Goal: Find specific fact: Find specific fact

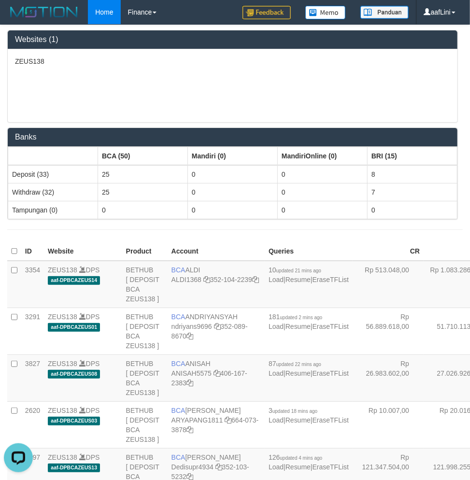
scroll to position [1293, 0]
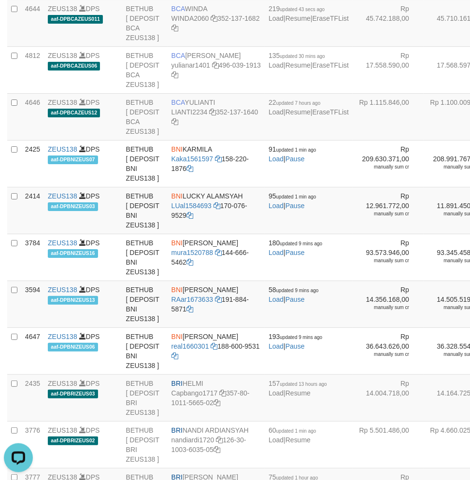
scroll to position [266, 0]
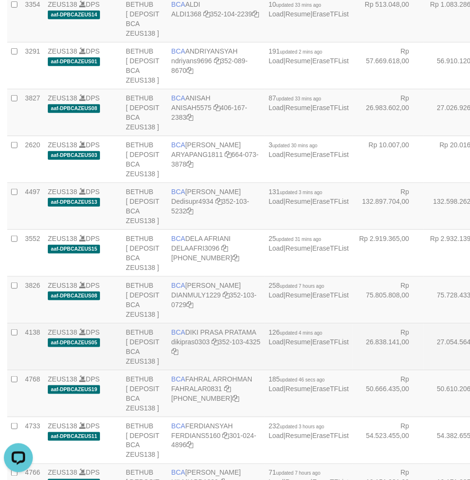
click at [188, 371] on td "BCA DIKI PRASA PRATAMA dikipras0303 352-103-4325" at bounding box center [216, 347] width 97 height 47
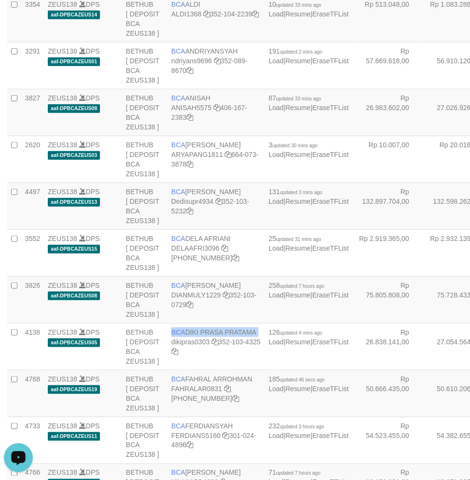
copy td "BCA DIKI PRASA PRATAMA"
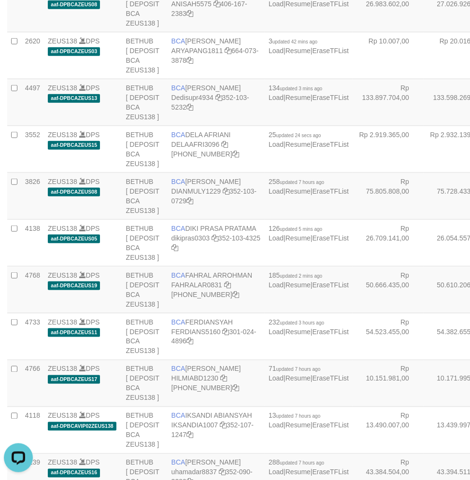
scroll to position [373, 0]
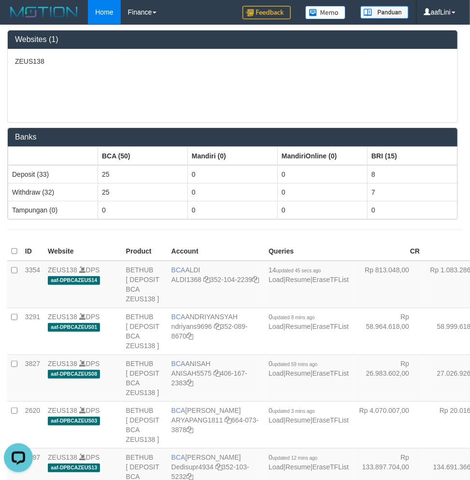
scroll to position [332, 0]
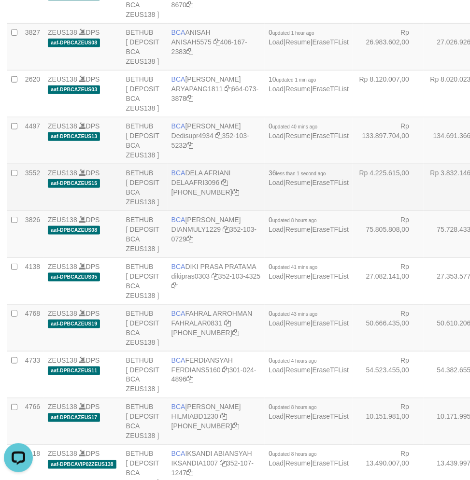
click at [179, 211] on td "BCA DELA AFRIANI DELAAFRI3096 [PHONE_NUMBER]" at bounding box center [216, 187] width 97 height 47
click at [179, 211] on td "BCA DELA AFRIANI DELAAFRI3096 869-245-8639" at bounding box center [216, 187] width 97 height 47
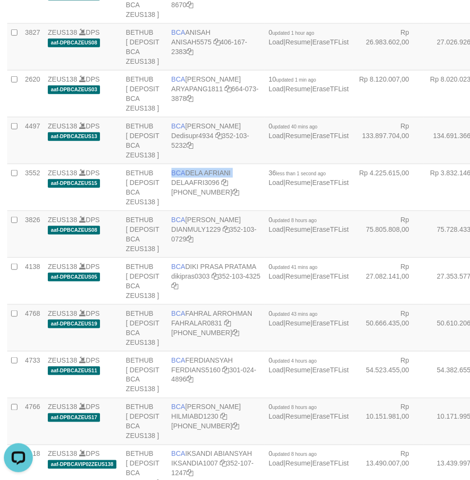
copy td "BCA DELA AFRIANI"
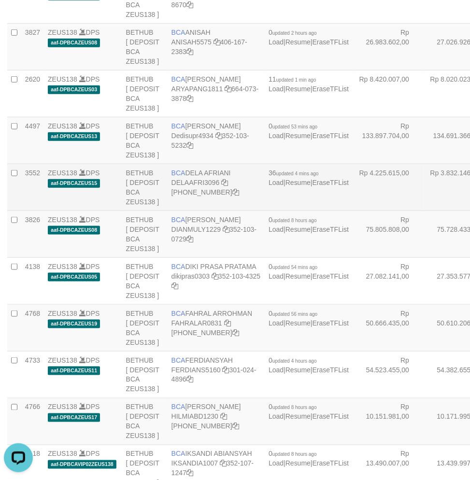
click at [189, 211] on td "BCA DELA AFRIANI DELAAFRI3096 [PHONE_NUMBER]" at bounding box center [216, 187] width 97 height 47
click at [189, 211] on td "BCA DELA AFRIANI DELAAFRI3096 869-245-8639" at bounding box center [216, 187] width 97 height 47
copy td "BCA DELA AFRIANI"
